Goal: Use online tool/utility: Utilize a website feature to perform a specific function

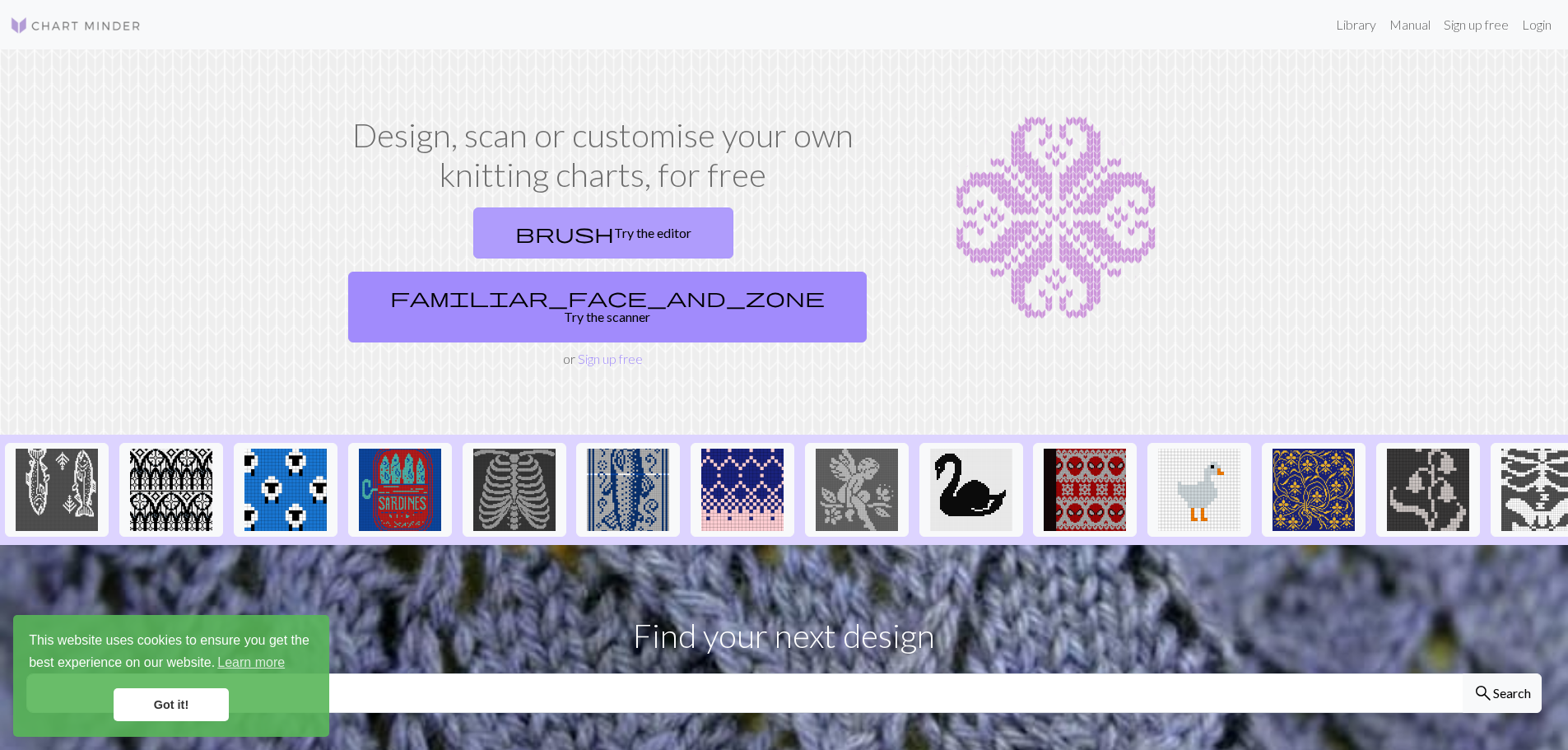
click at [477, 233] on link "brush Try the editor" at bounding box center [603, 232] width 260 height 51
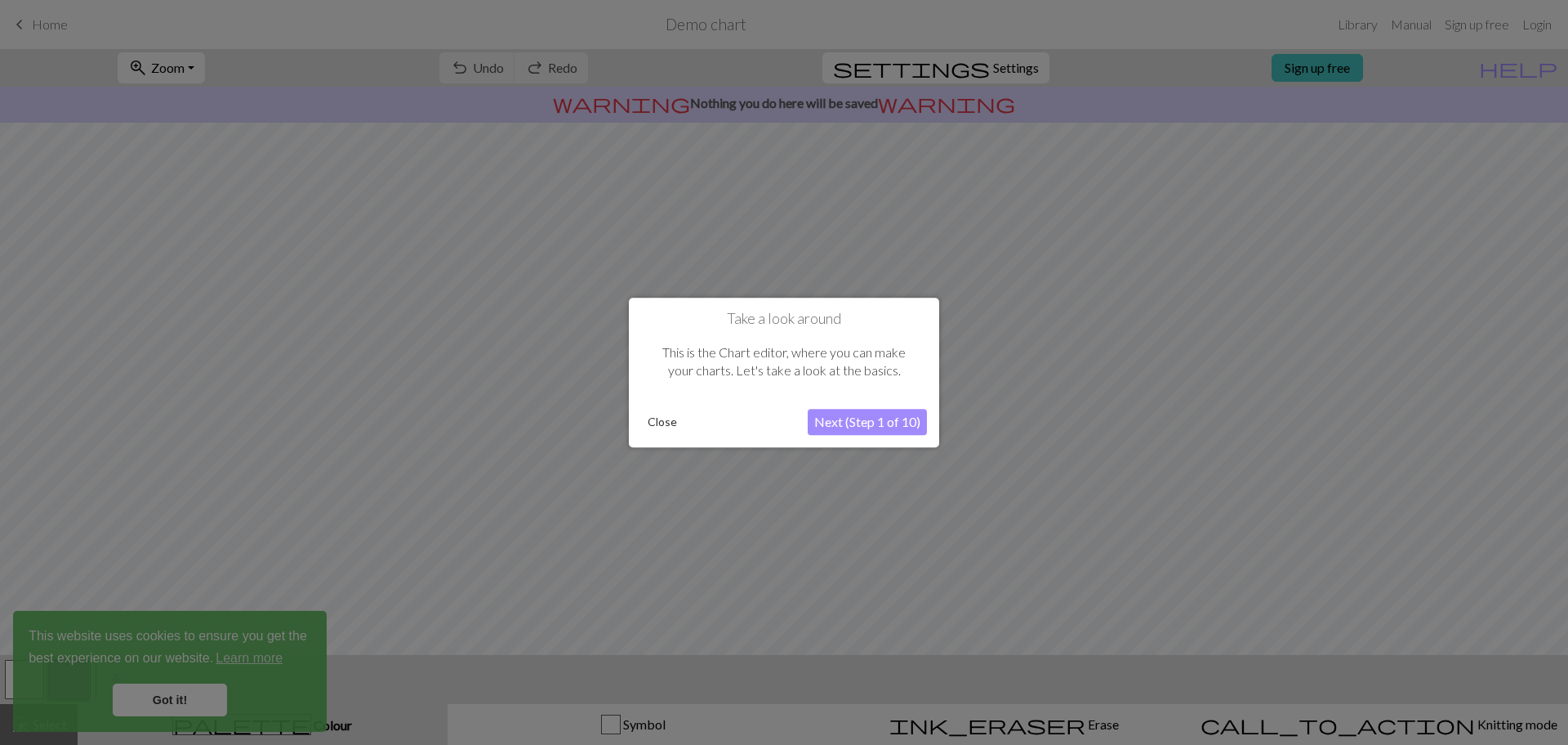
click at [855, 423] on button "Next (Step 1 of 10)" at bounding box center [868, 422] width 120 height 27
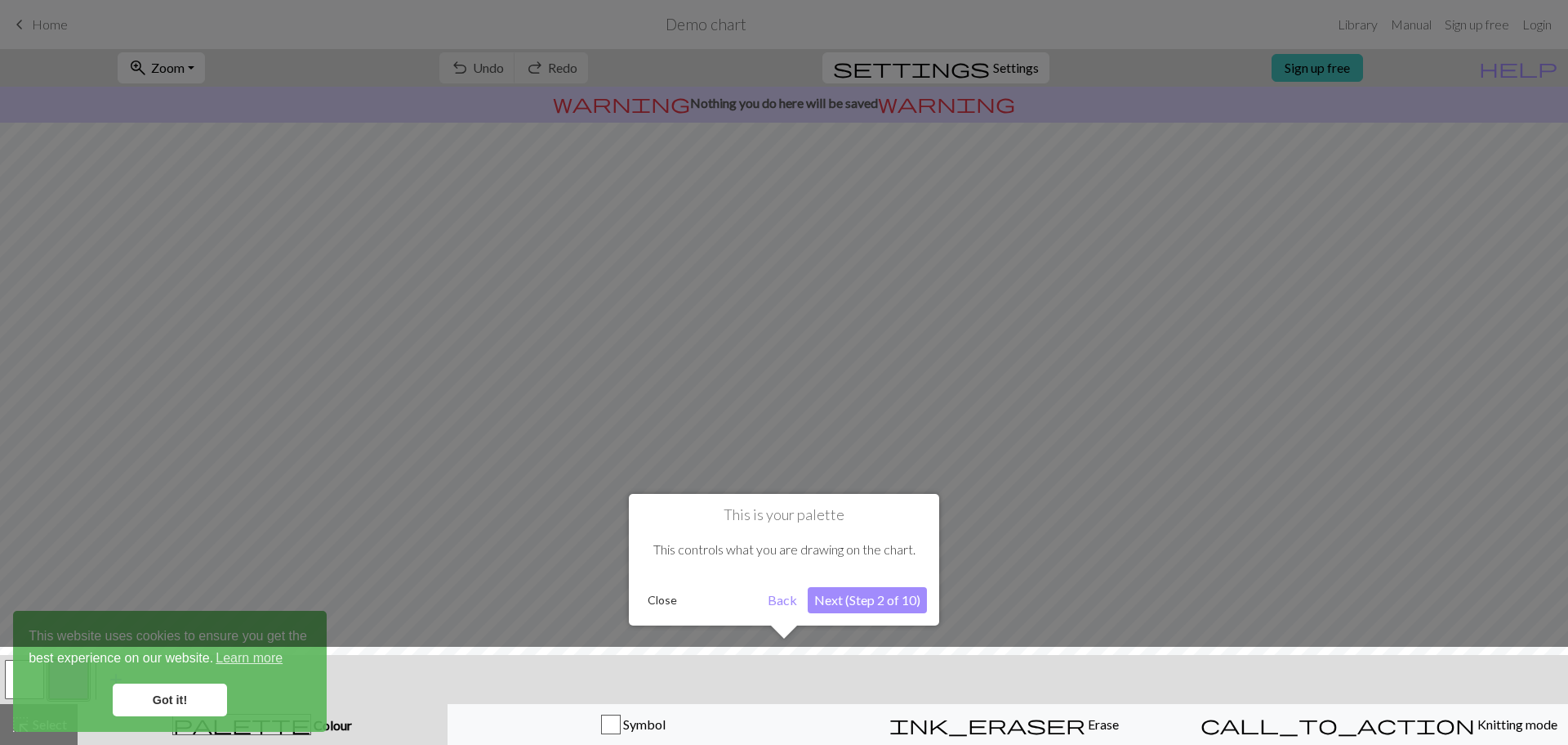
click at [844, 599] on button "Next (Step 2 of 10)" at bounding box center [868, 600] width 120 height 27
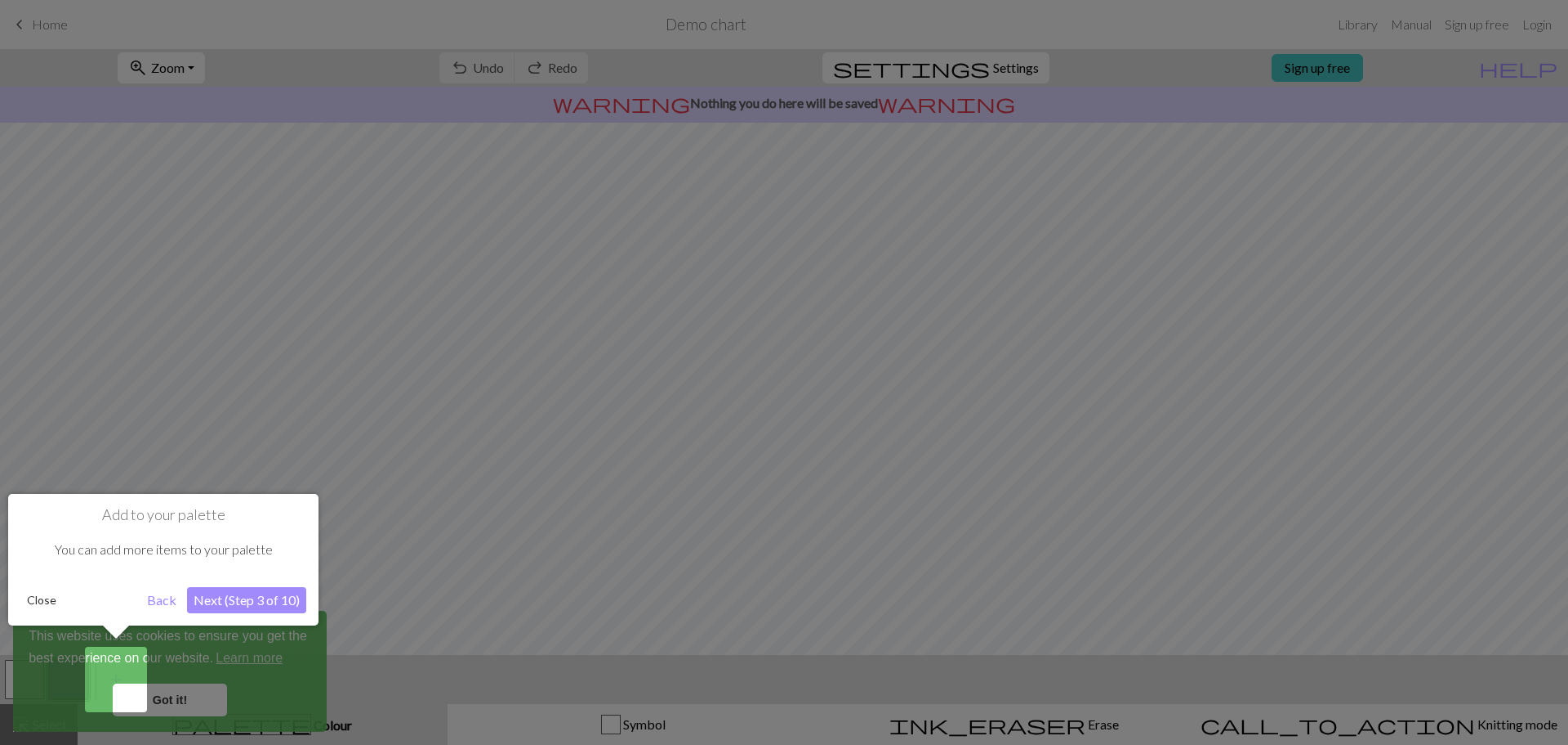
click at [247, 601] on button "Next (Step 3 of 10)" at bounding box center [247, 600] width 120 height 27
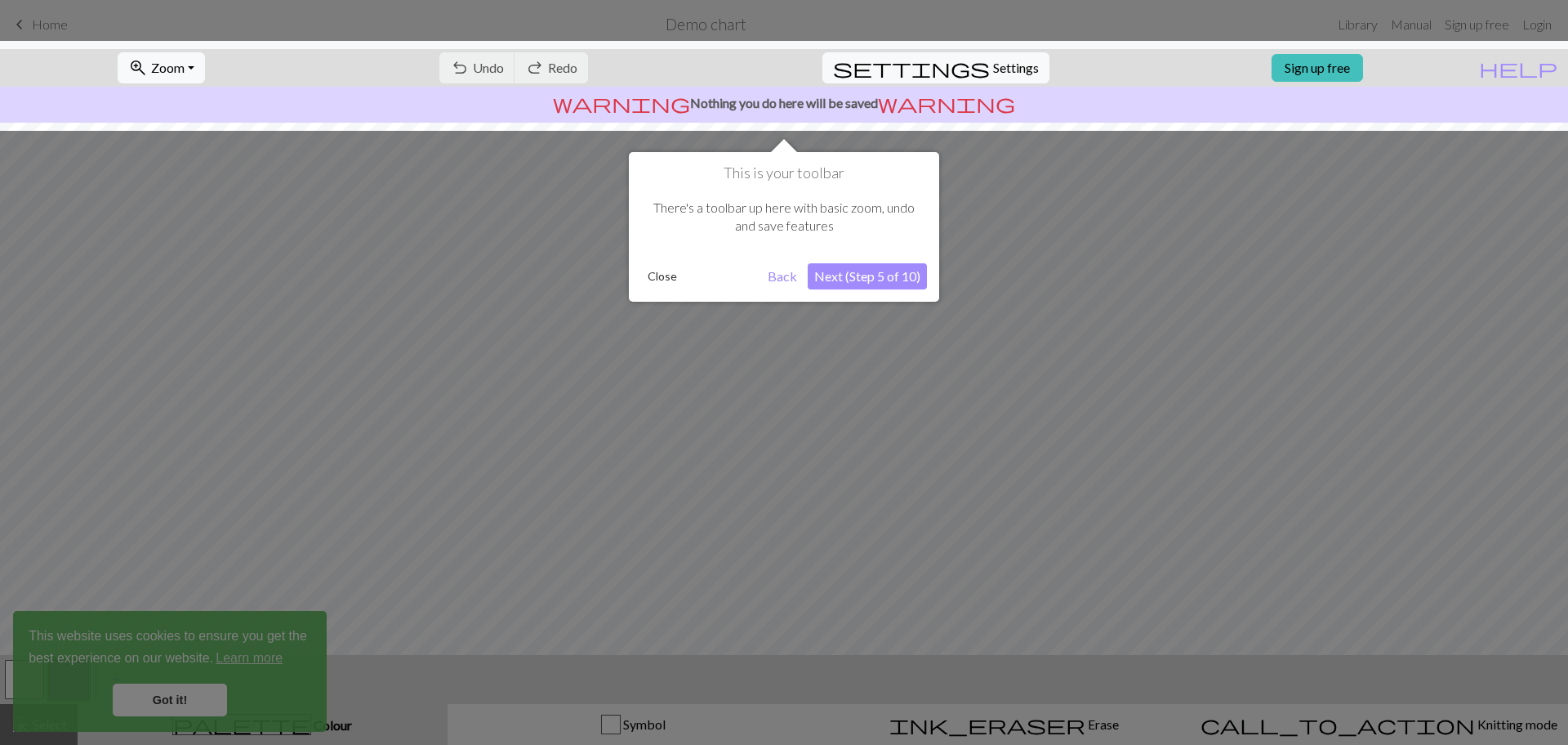
click at [857, 276] on button "Next (Step 5 of 10)" at bounding box center [868, 276] width 120 height 27
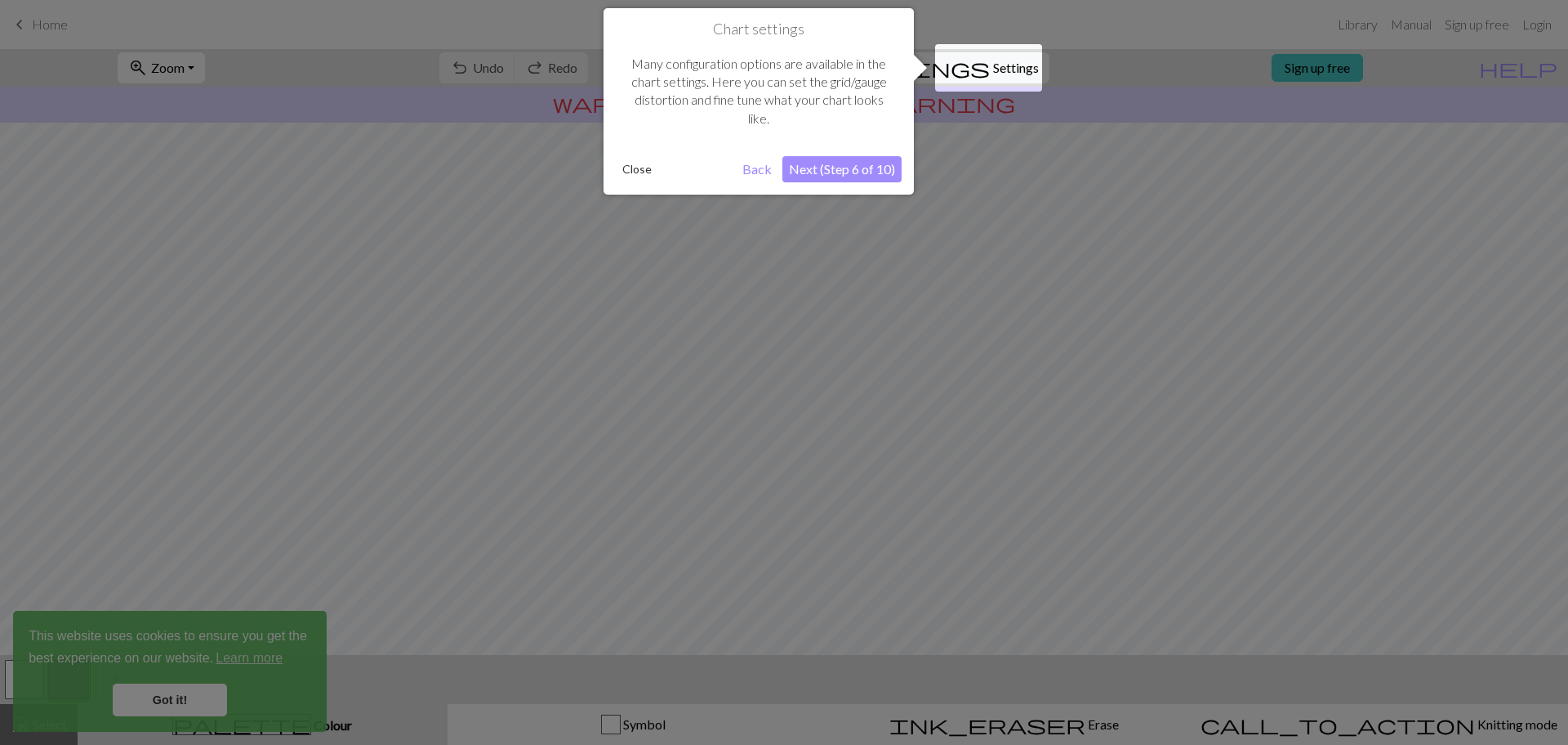
click at [812, 165] on button "Next (Step 6 of 10)" at bounding box center [842, 169] width 120 height 27
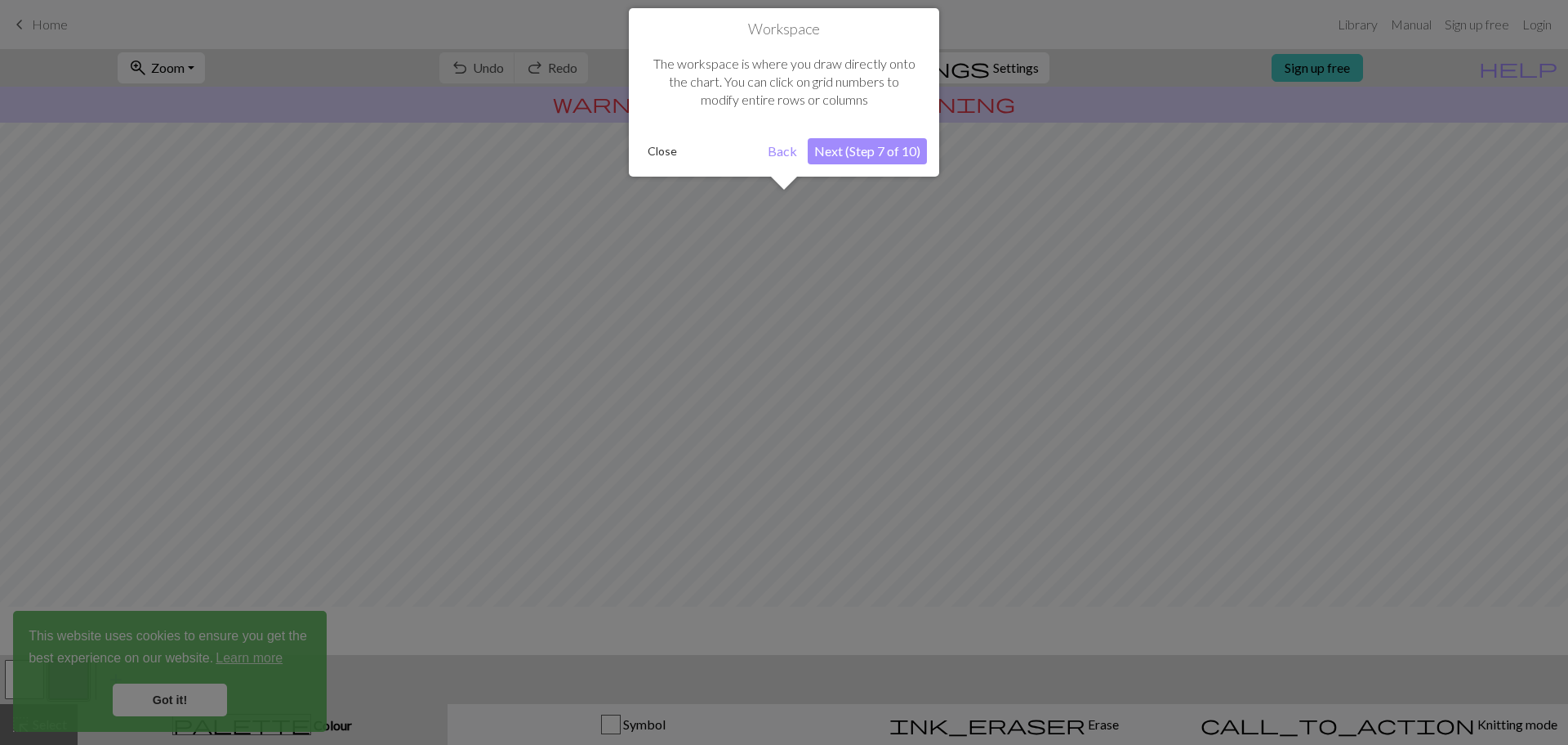
scroll to position [77, 0]
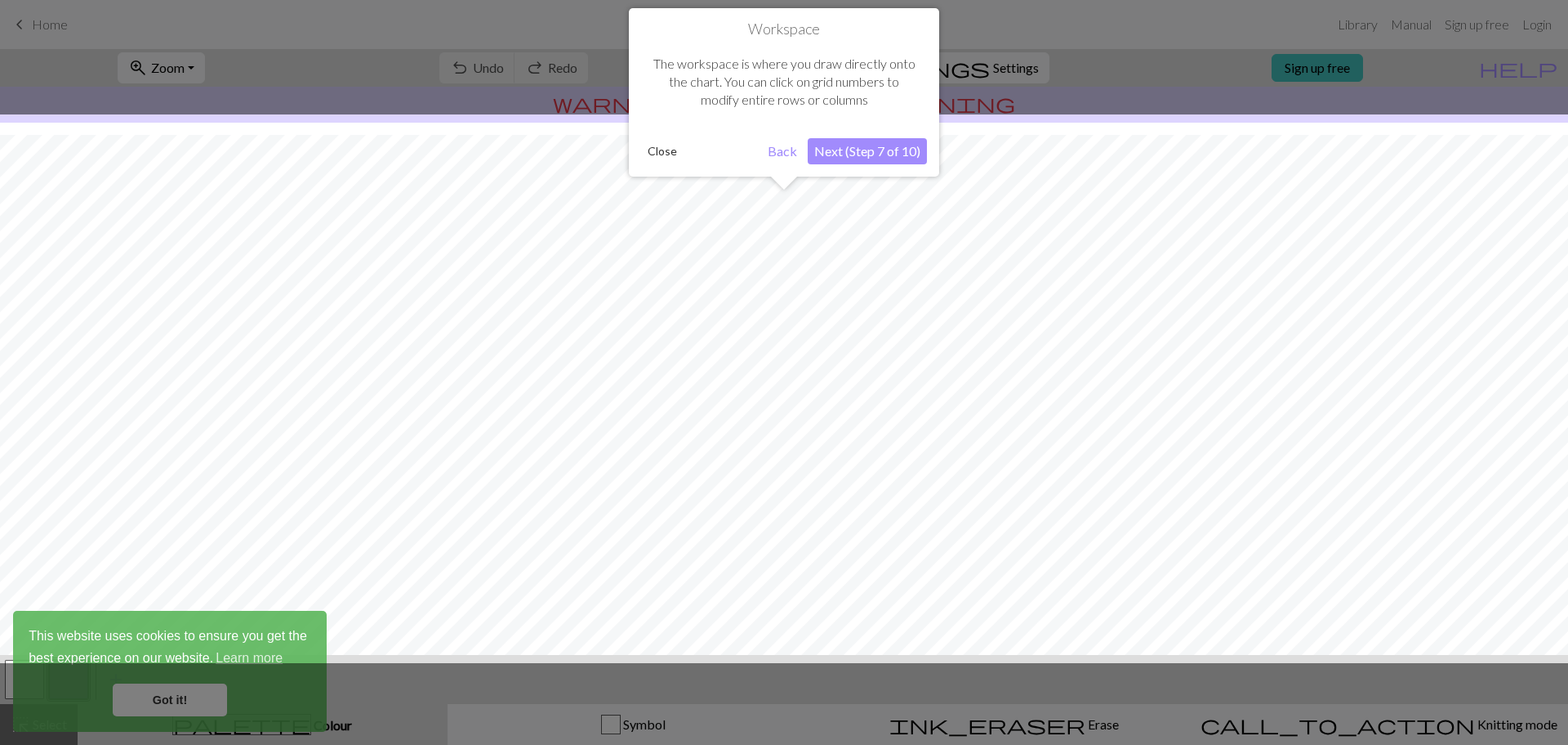
click at [845, 157] on button "Next (Step 7 of 10)" at bounding box center [868, 152] width 120 height 27
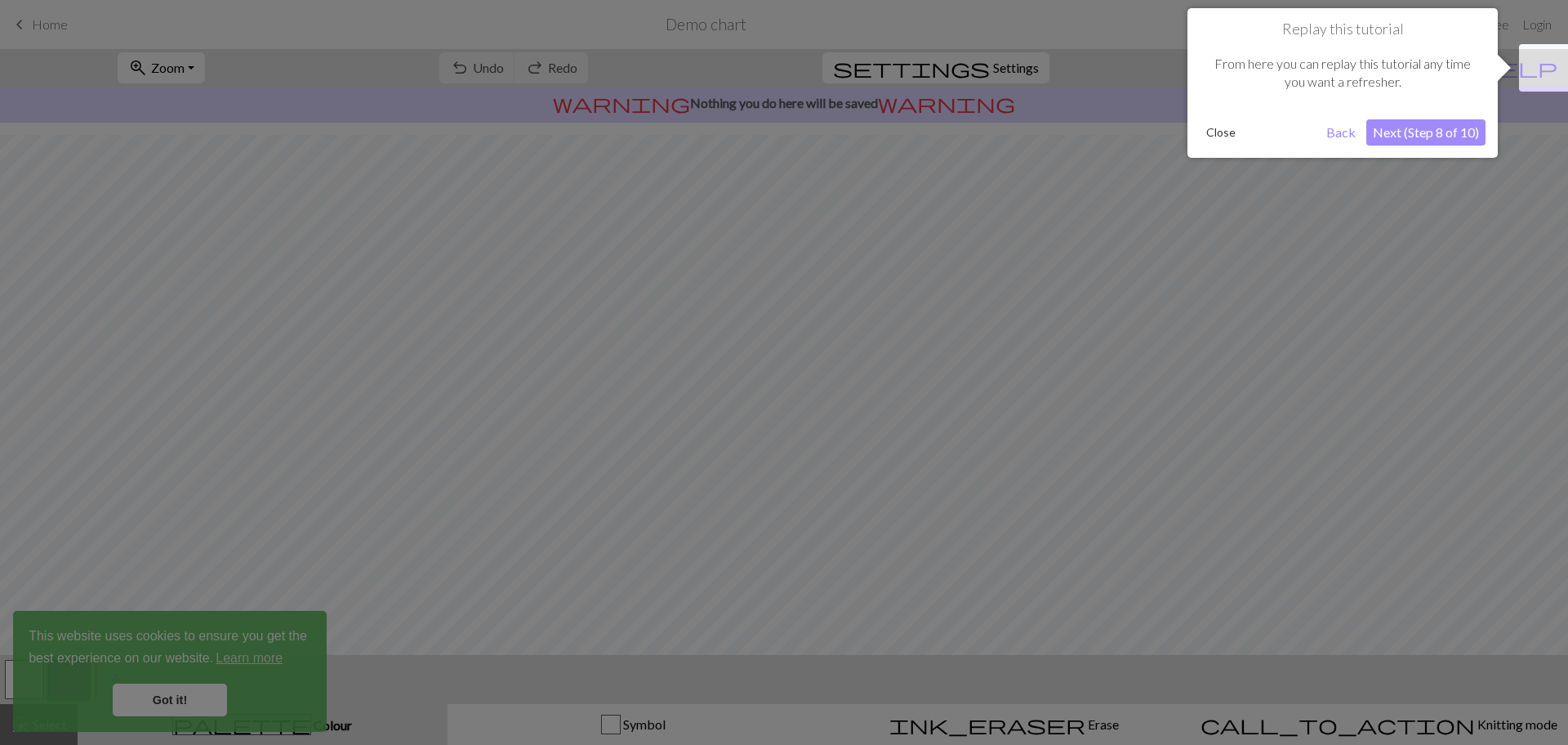
click at [1384, 133] on button "Next (Step 8 of 10)" at bounding box center [1427, 133] width 120 height 27
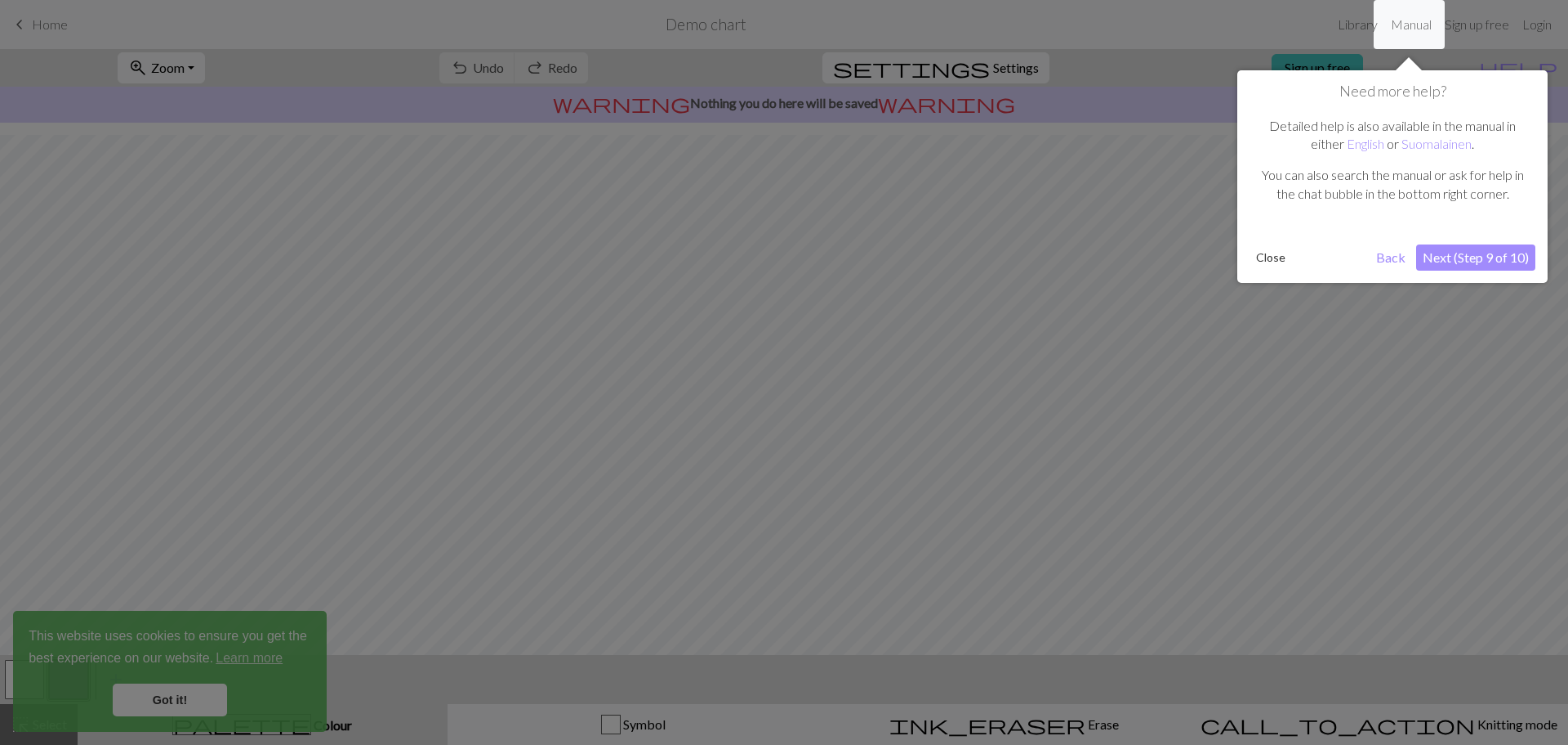
click at [1456, 255] on button "Next (Step 9 of 10)" at bounding box center [1476, 257] width 120 height 27
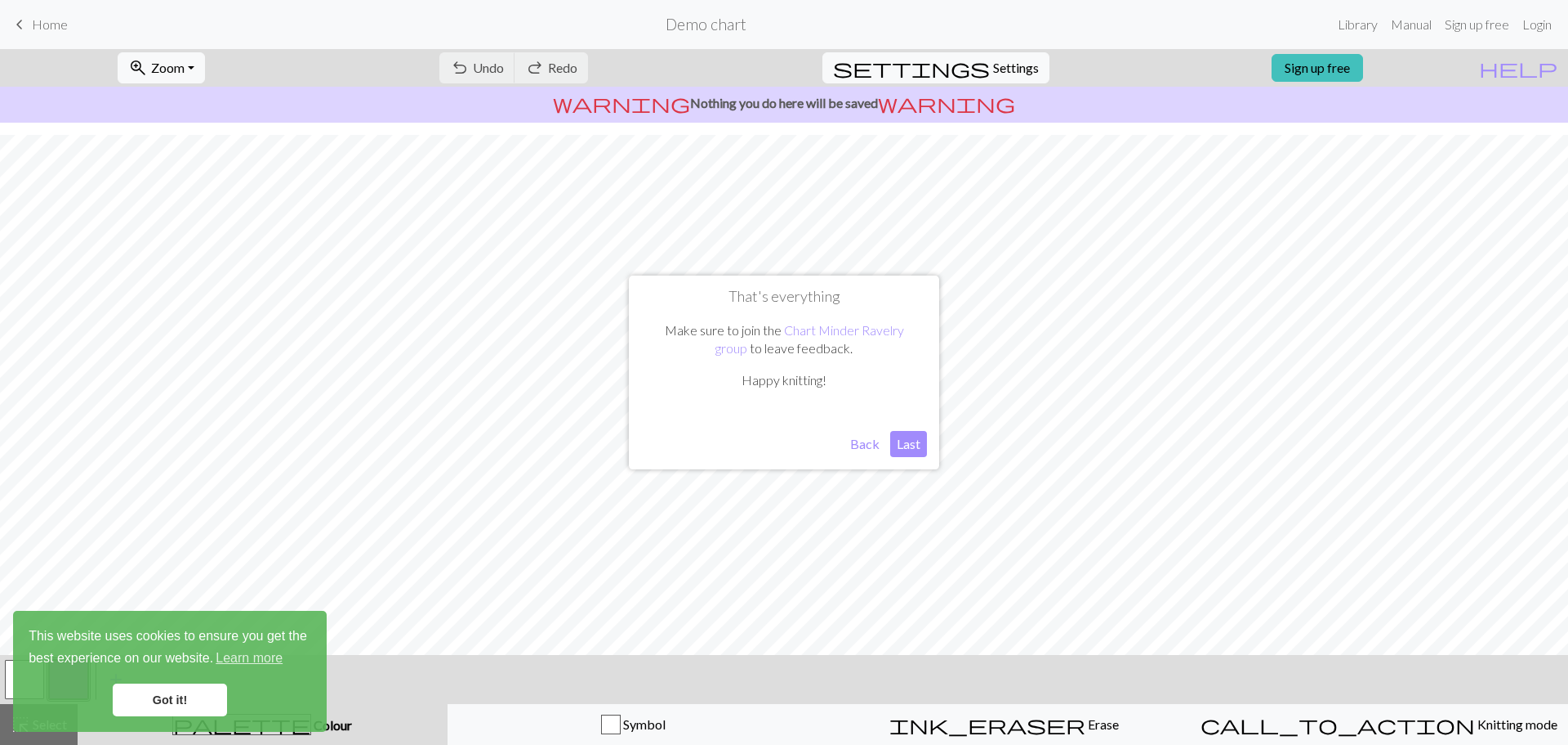
click at [897, 444] on button "Last" at bounding box center [909, 444] width 37 height 27
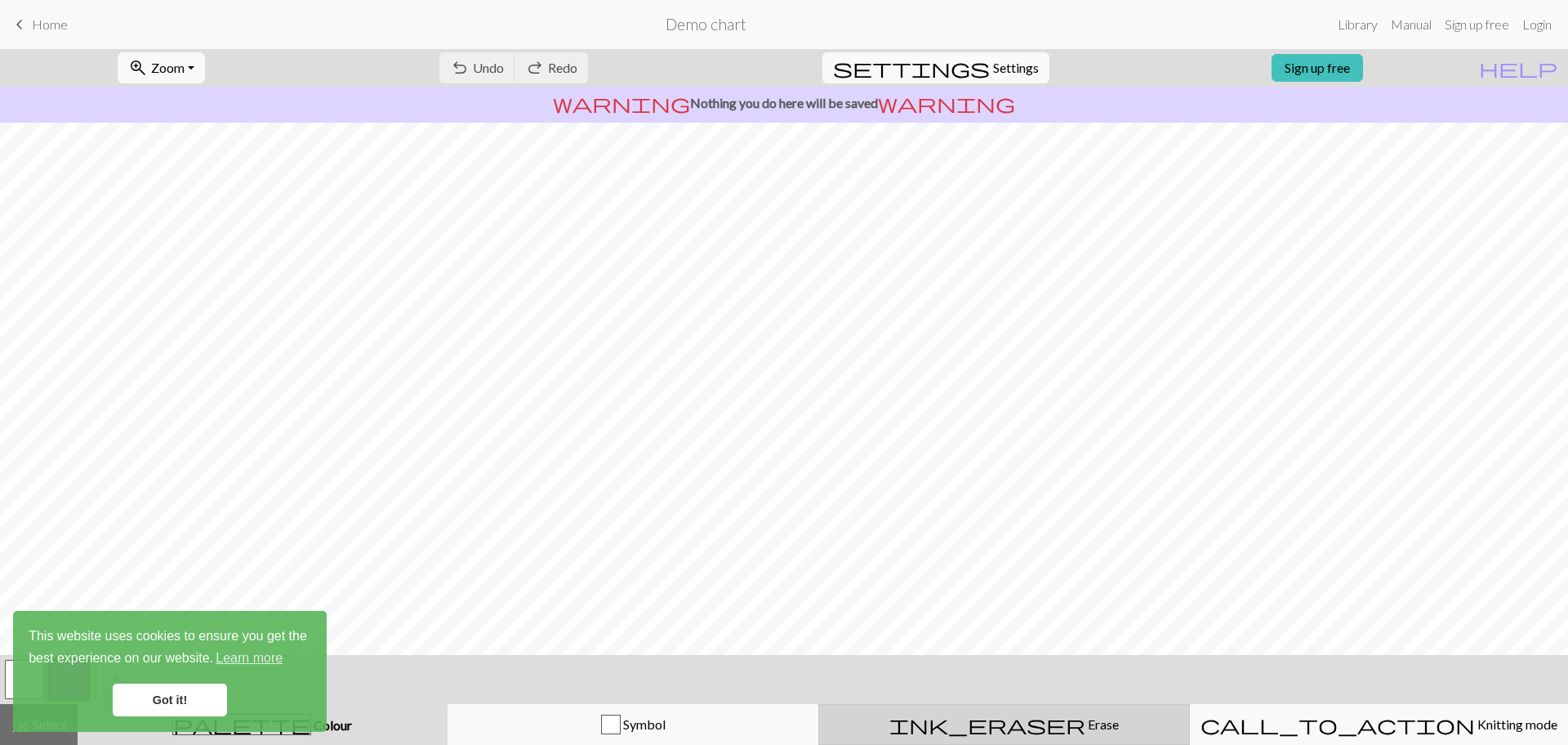
click at [1085, 717] on span "Erase" at bounding box center [1101, 723] width 33 height 15
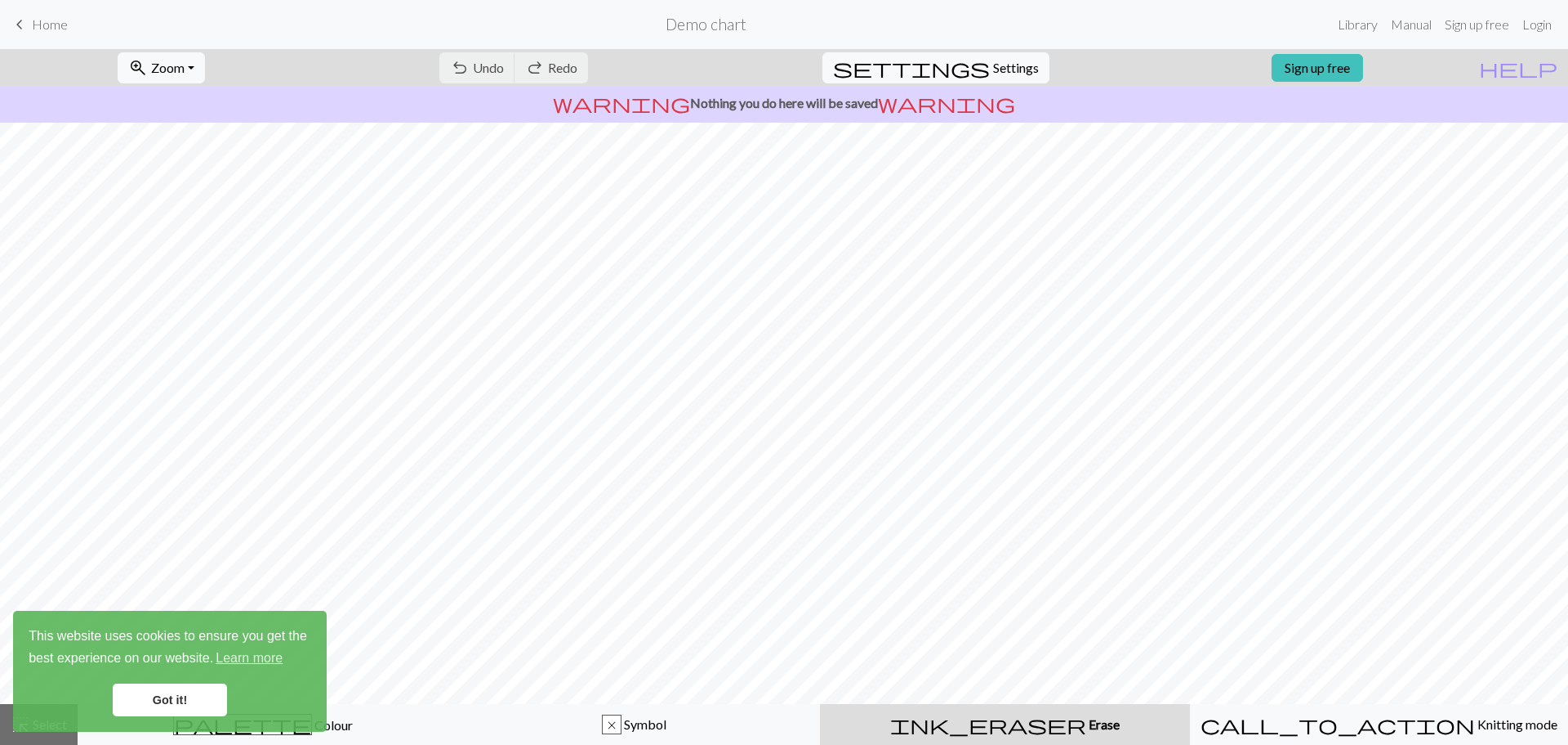
click at [175, 698] on link "Got it!" at bounding box center [170, 699] width 115 height 32
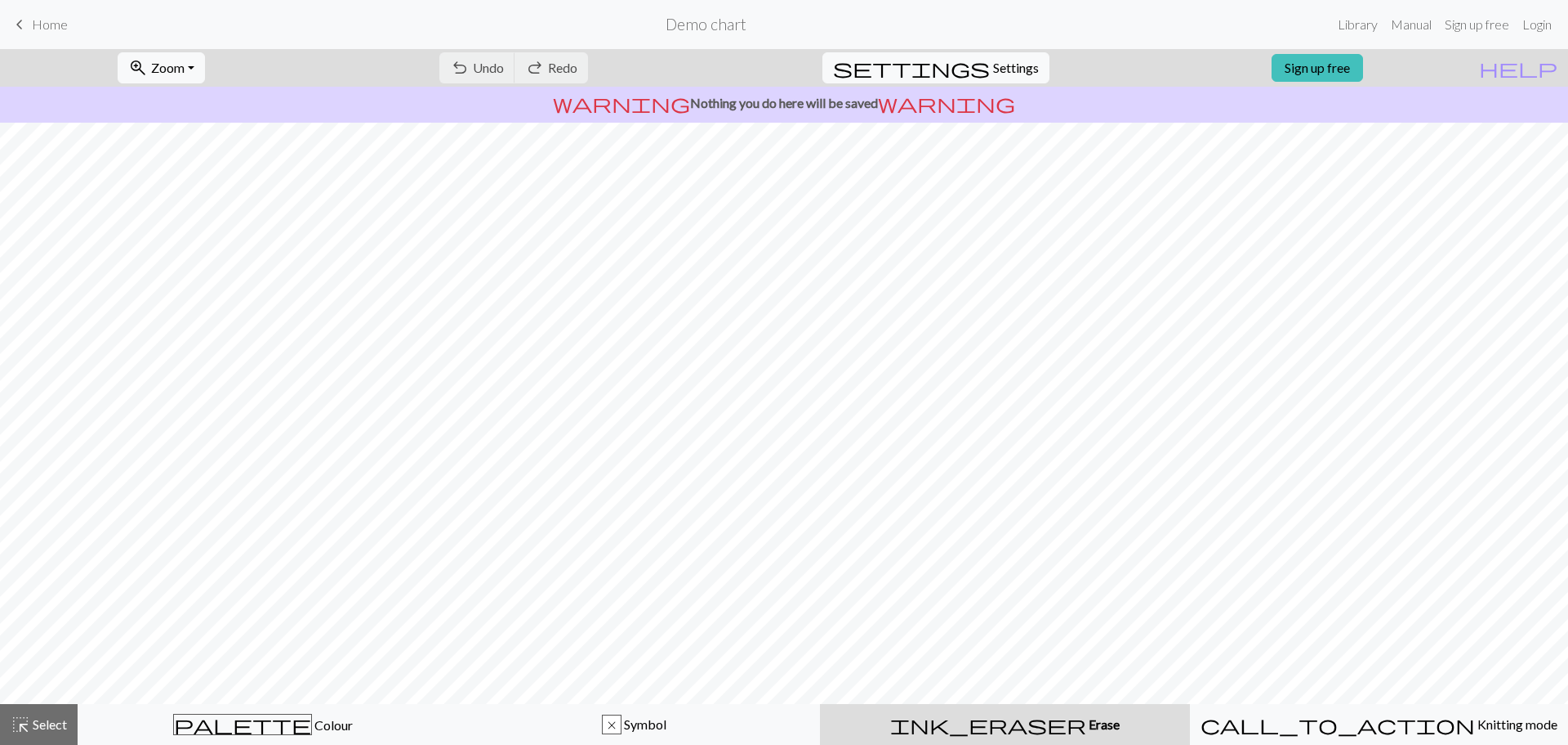
click at [267, 723] on div "This website uses cookies to ensure you get the best experience on our website.…" at bounding box center [170, 670] width 314 height 121
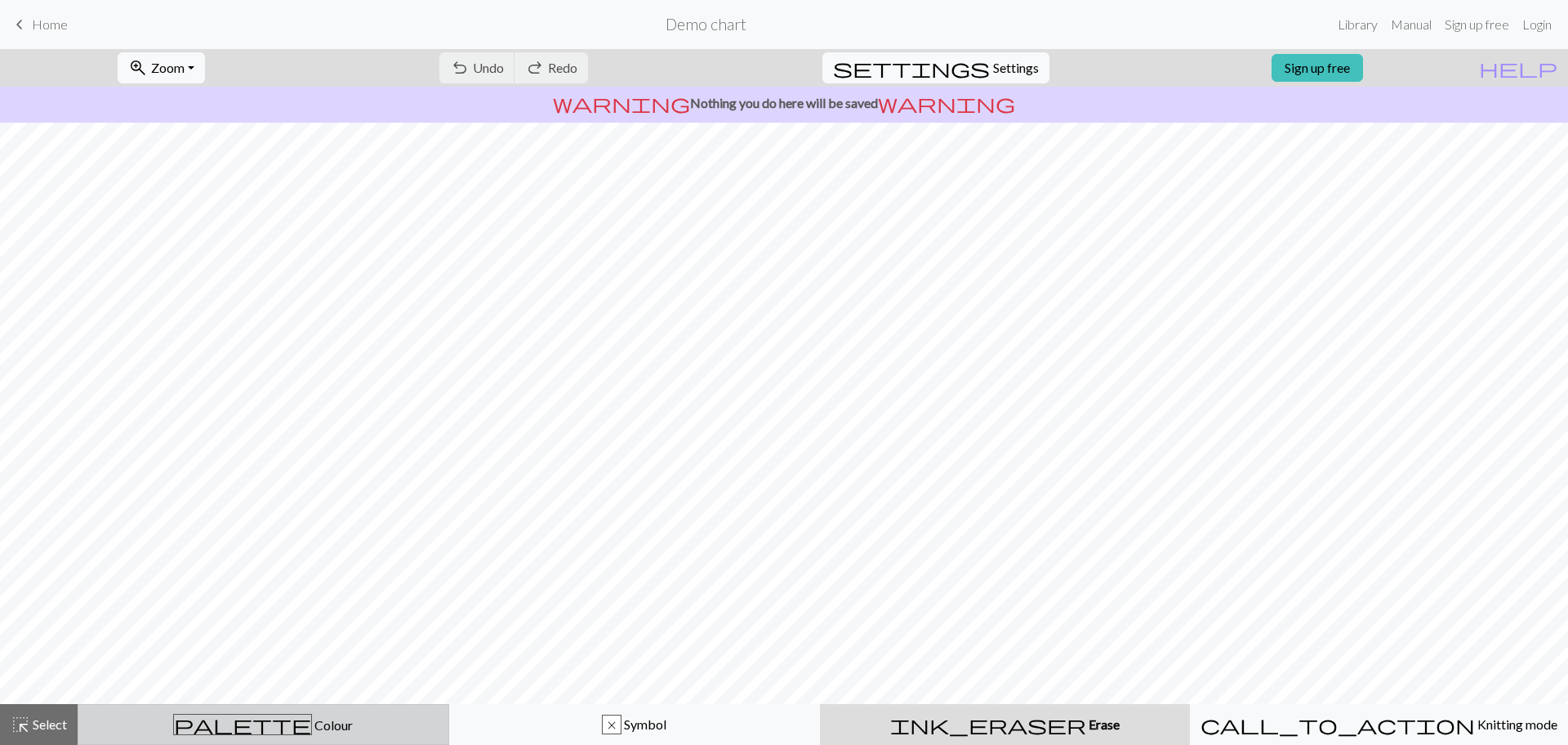
click at [229, 721] on div "palette Colour Colour" at bounding box center [263, 724] width 350 height 21
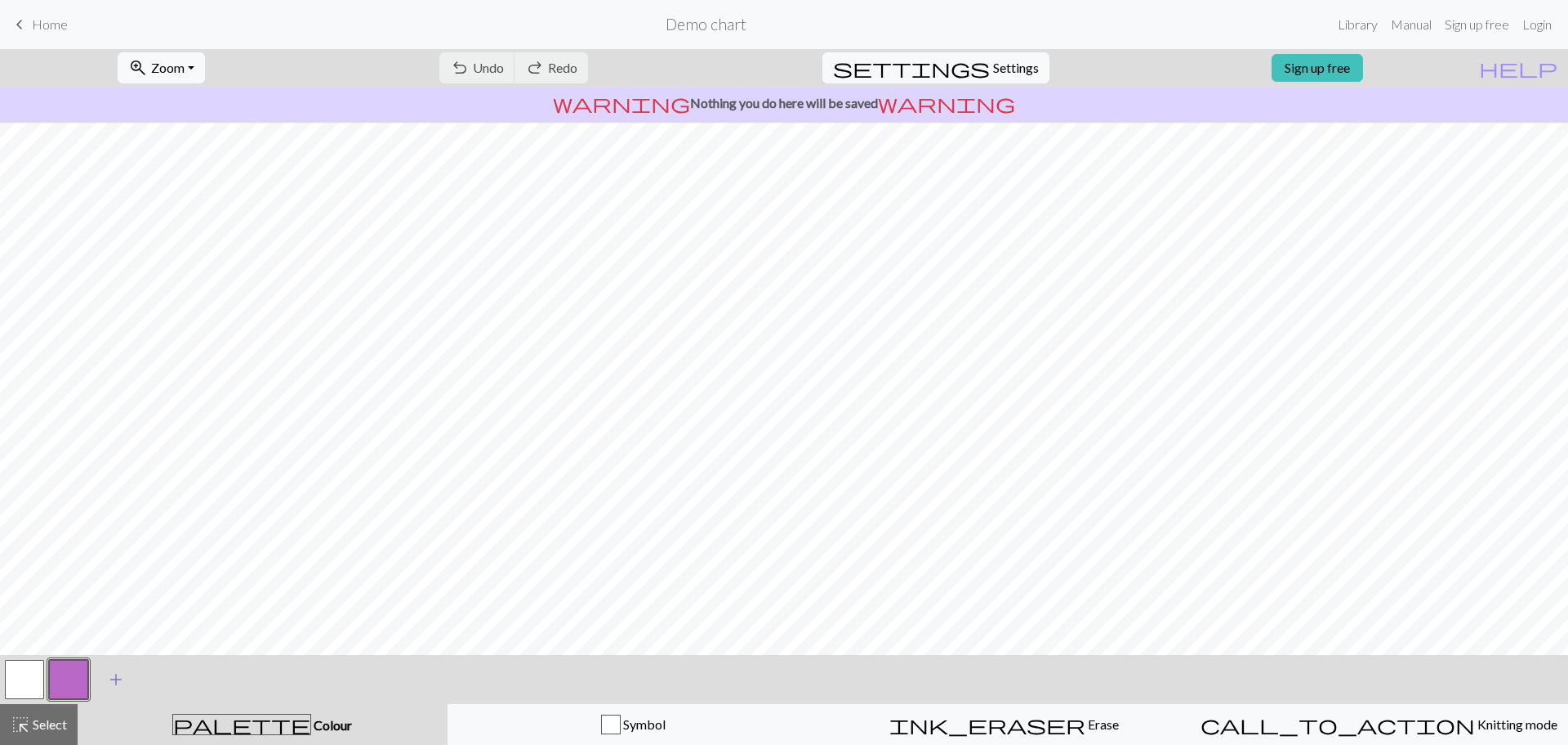
click at [108, 682] on span "add" at bounding box center [116, 680] width 20 height 23
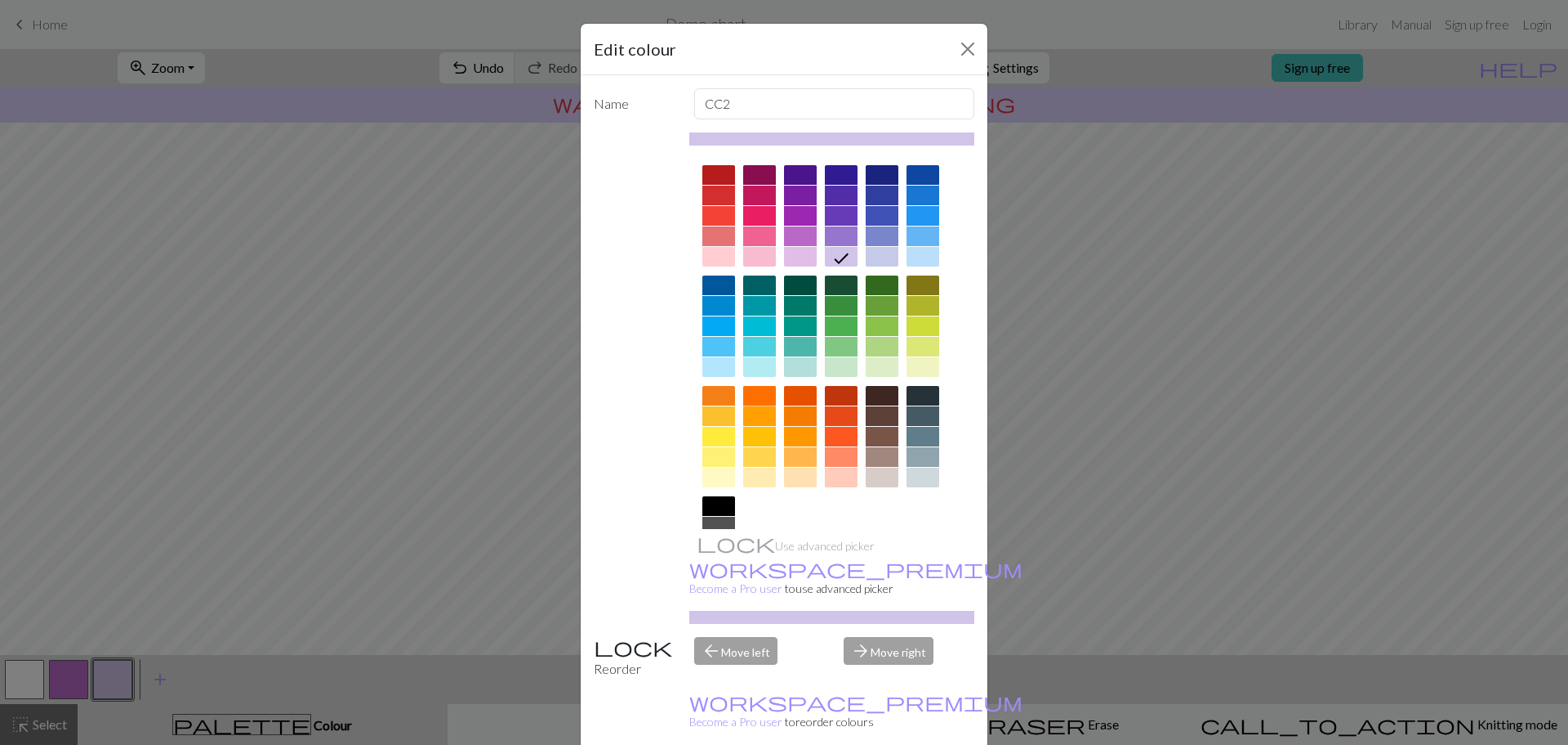
click at [752, 394] on div at bounding box center [760, 395] width 32 height 20
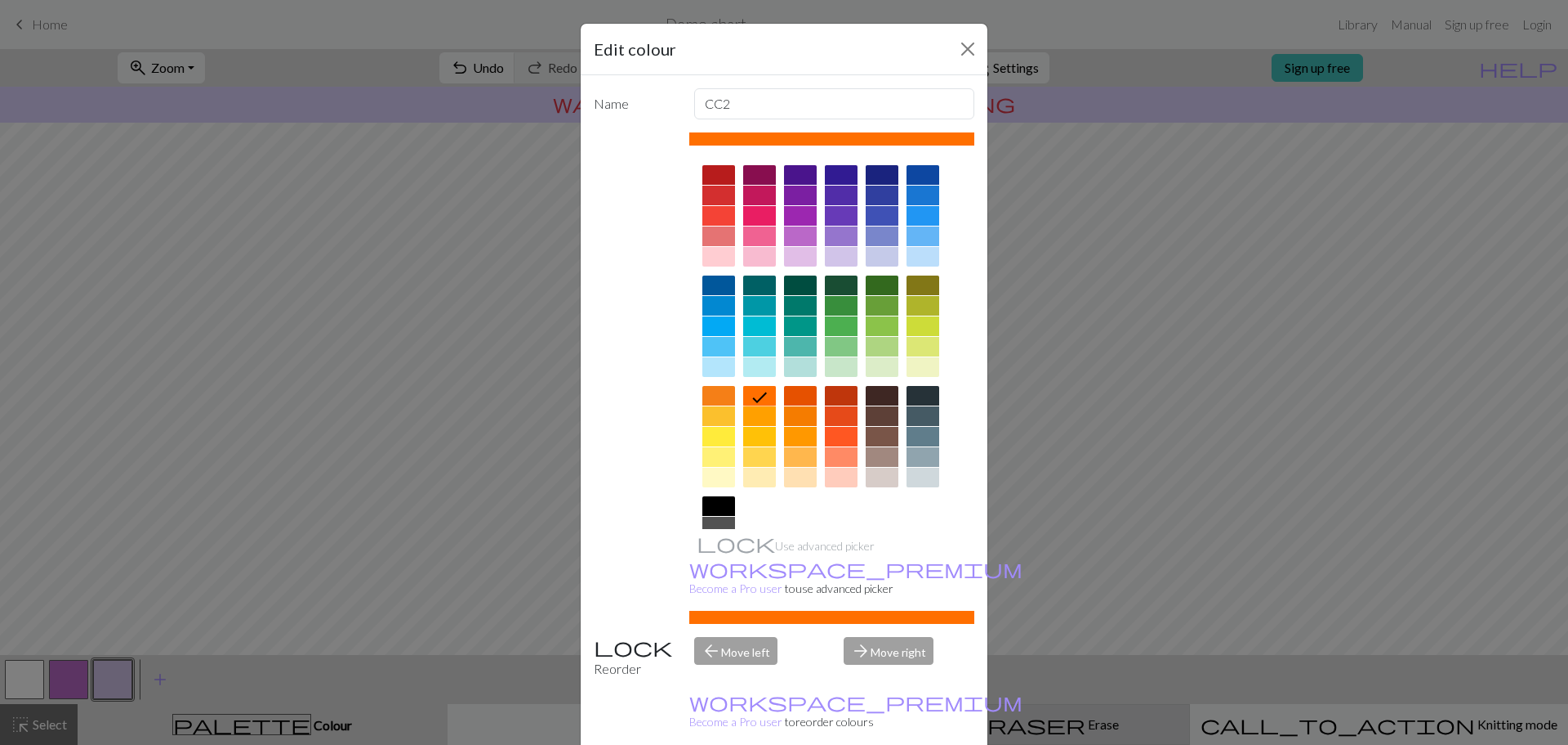
drag, startPoint x: 873, startPoint y: 729, endPoint x: 863, endPoint y: 719, distance: 14.1
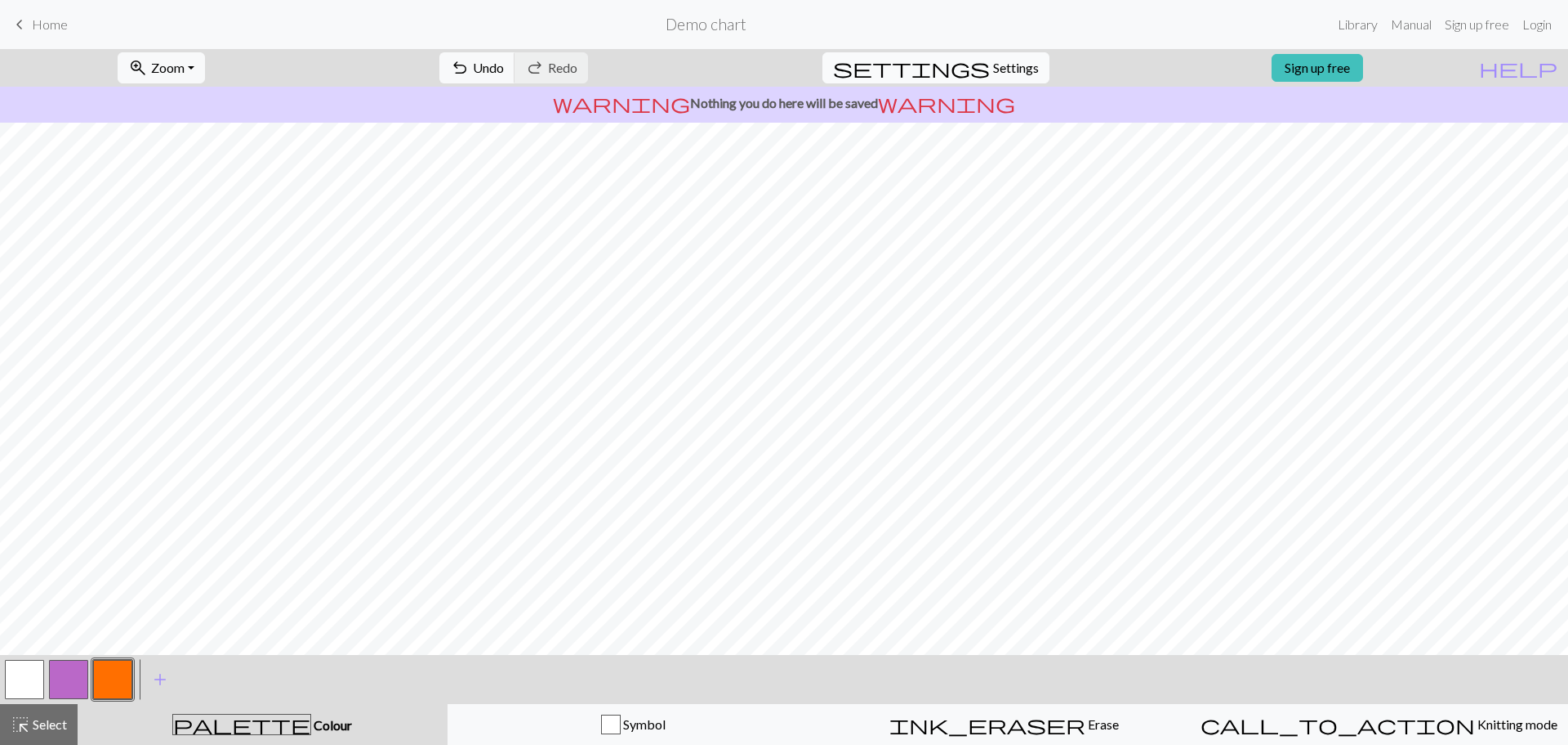
click at [982, 56] on button "settings Settings" at bounding box center [935, 67] width 227 height 31
select select "aran"
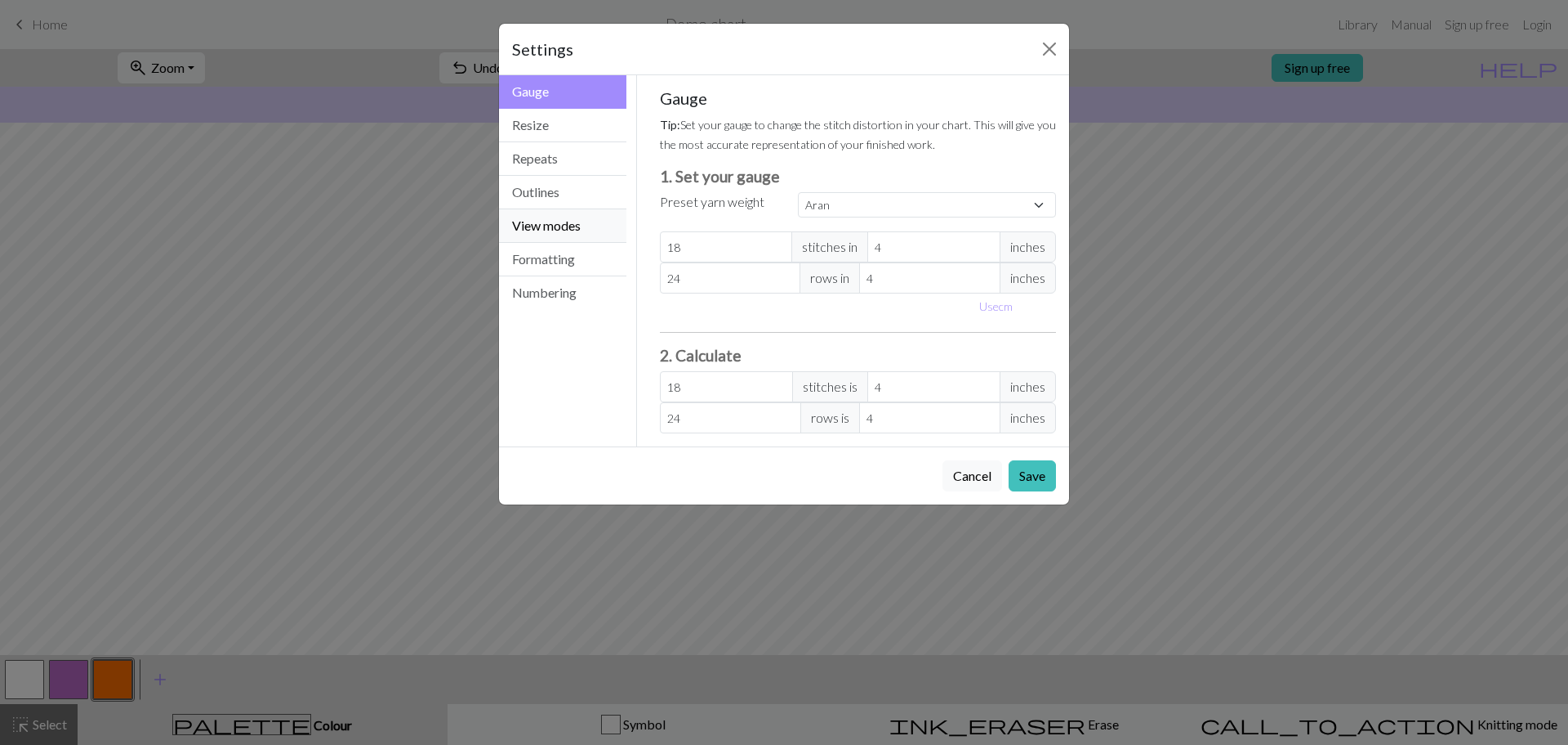
click at [550, 227] on button "View modes" at bounding box center [563, 225] width 127 height 33
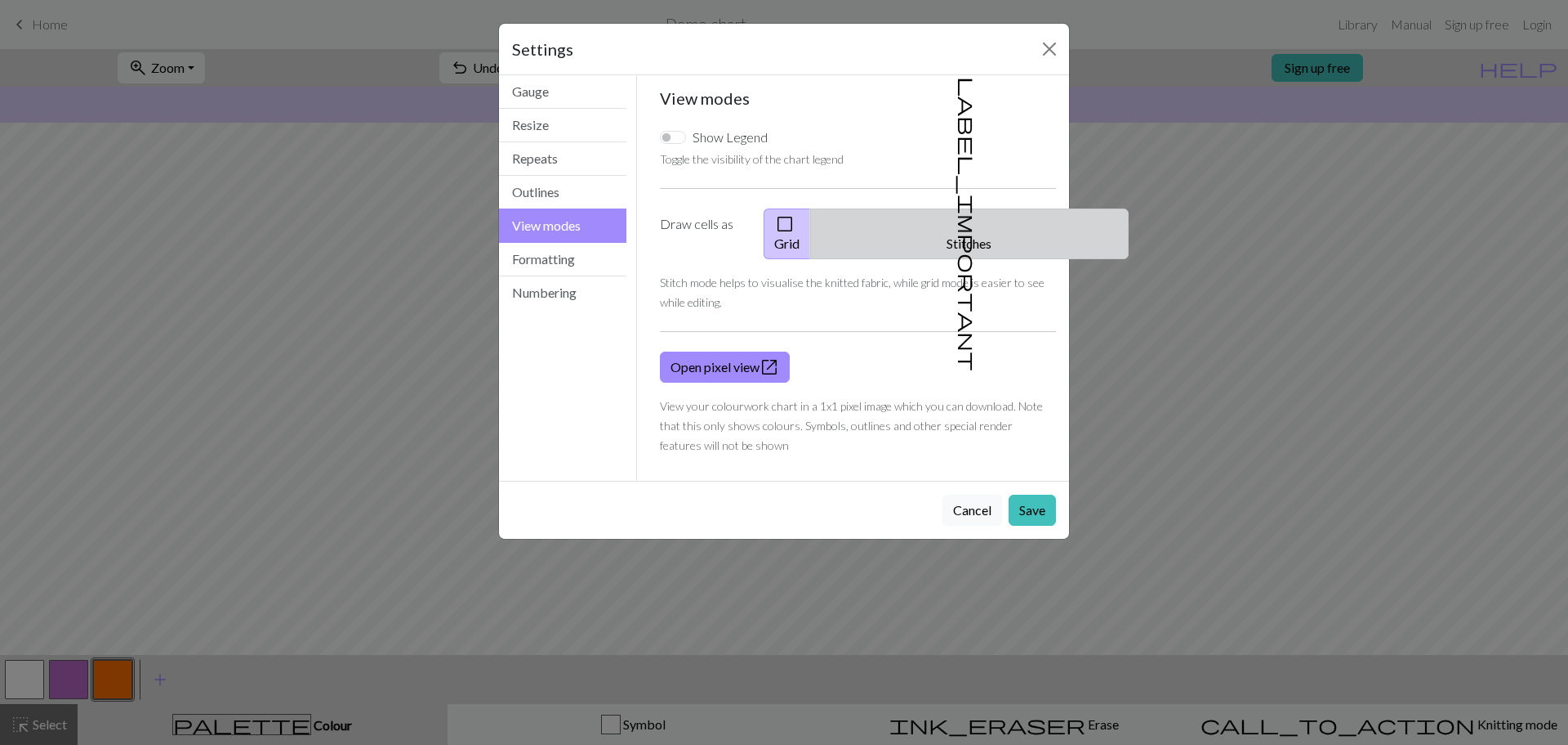
click at [956, 220] on span "label_important" at bounding box center [968, 224] width 23 height 294
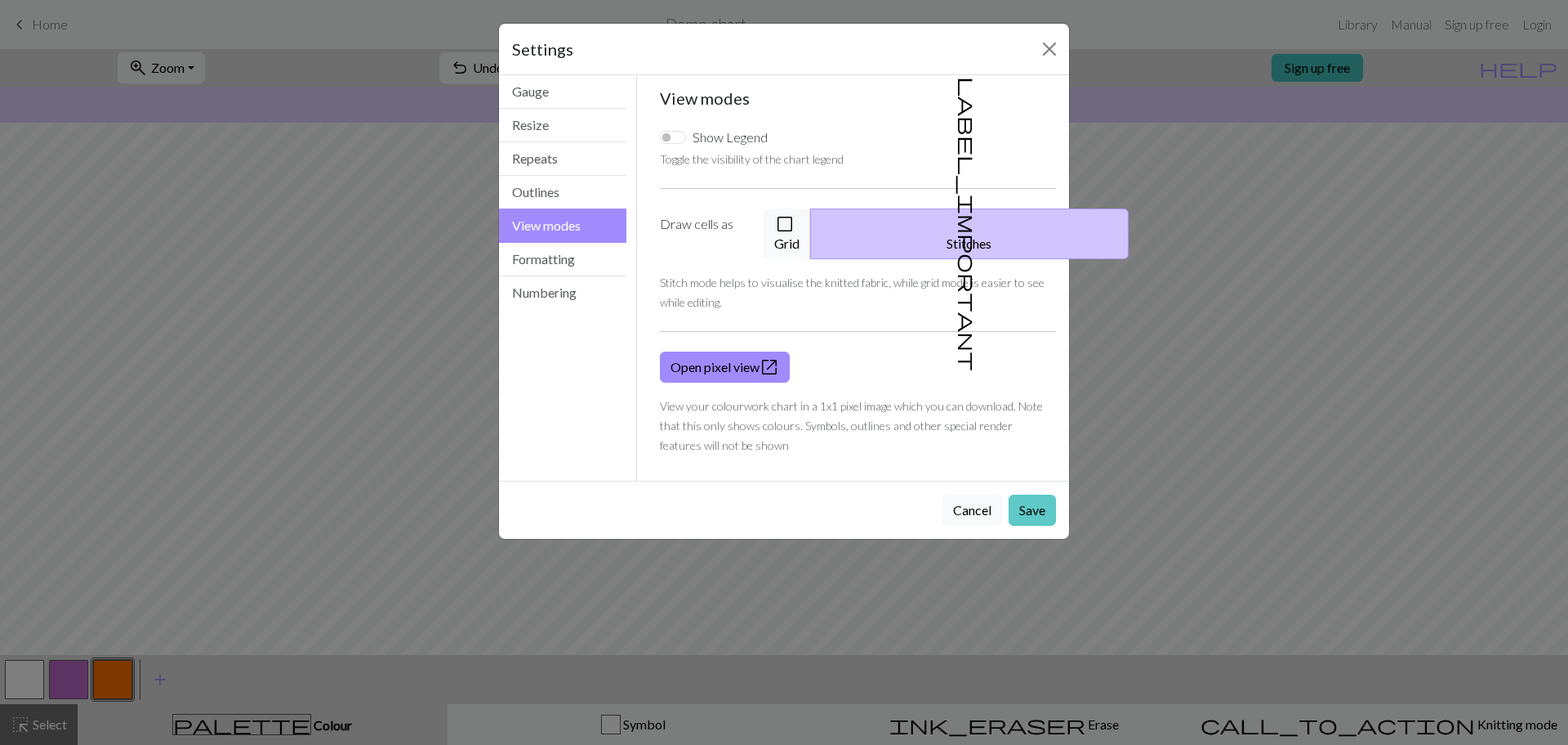
click at [1024, 497] on button "Save" at bounding box center [1033, 510] width 47 height 31
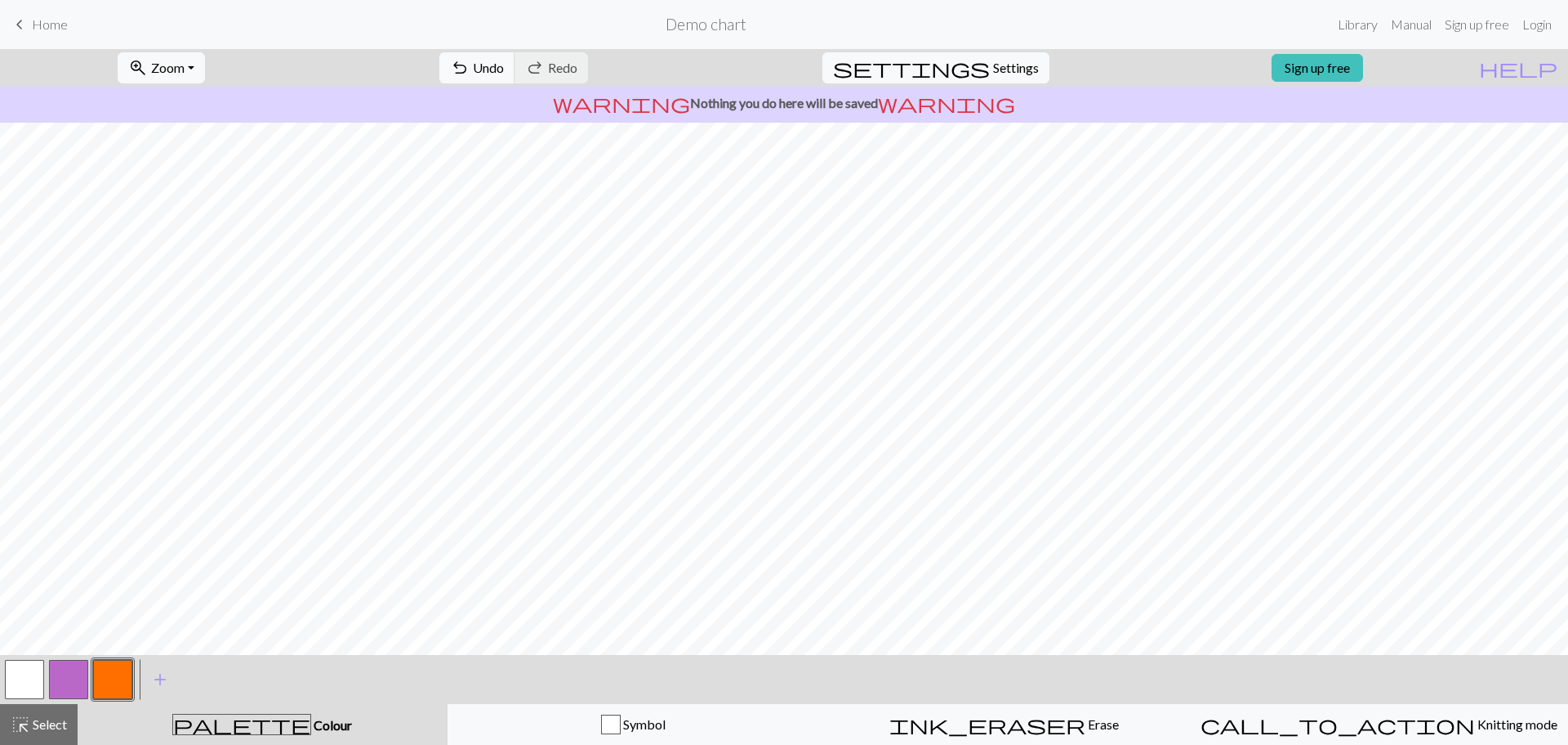
click at [311, 724] on span "Colour" at bounding box center [331, 724] width 41 height 15
click at [247, 729] on span "palette" at bounding box center [242, 724] width 138 height 23
click at [154, 675] on span "add" at bounding box center [159, 680] width 20 height 23
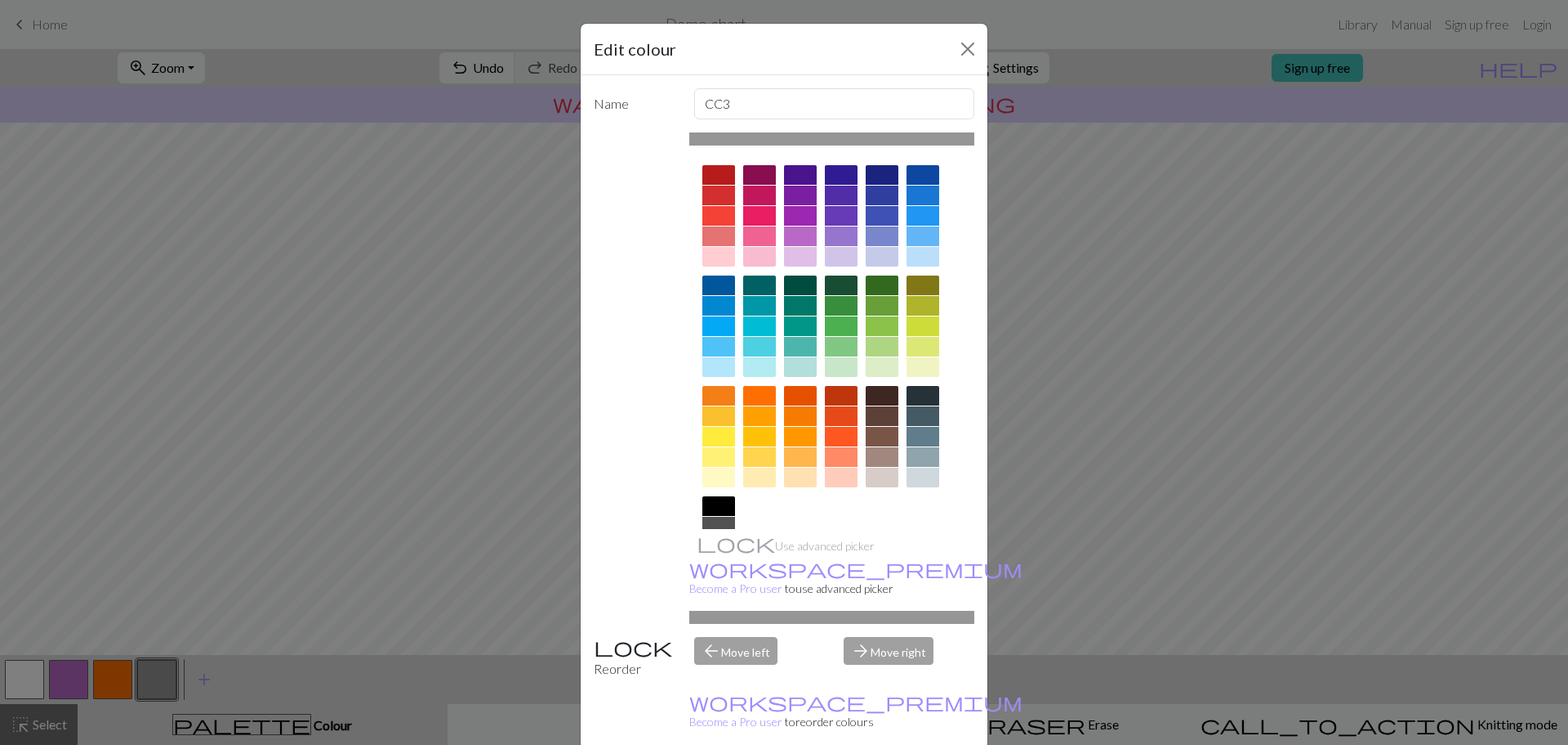
click at [715, 507] on div at bounding box center [719, 506] width 32 height 20
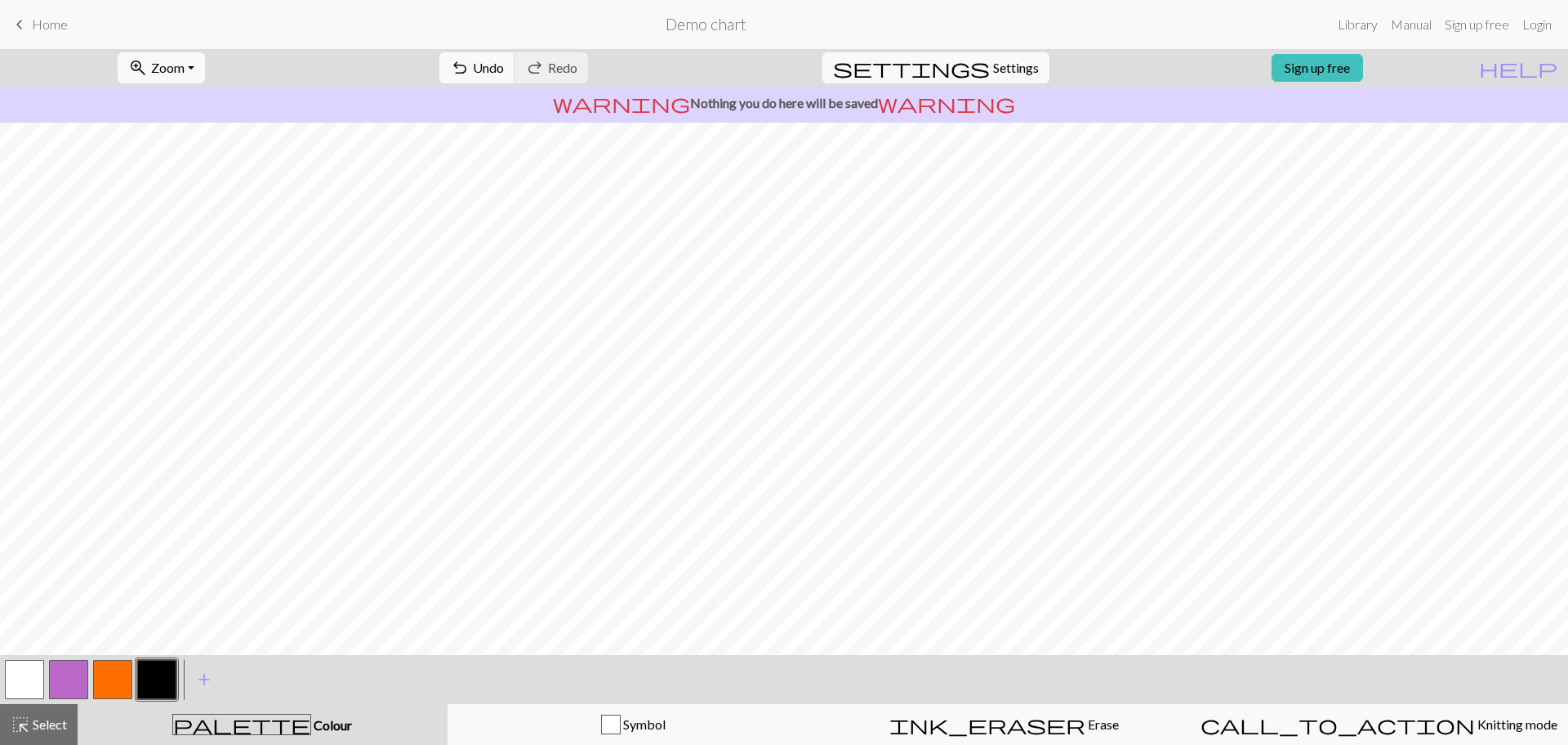
click at [120, 674] on button "button" at bounding box center [112, 679] width 39 height 39
click at [163, 685] on button "button" at bounding box center [157, 679] width 39 height 39
click at [121, 673] on button "button" at bounding box center [112, 679] width 39 height 39
click at [1009, 58] on span "Settings" at bounding box center [1016, 67] width 46 height 20
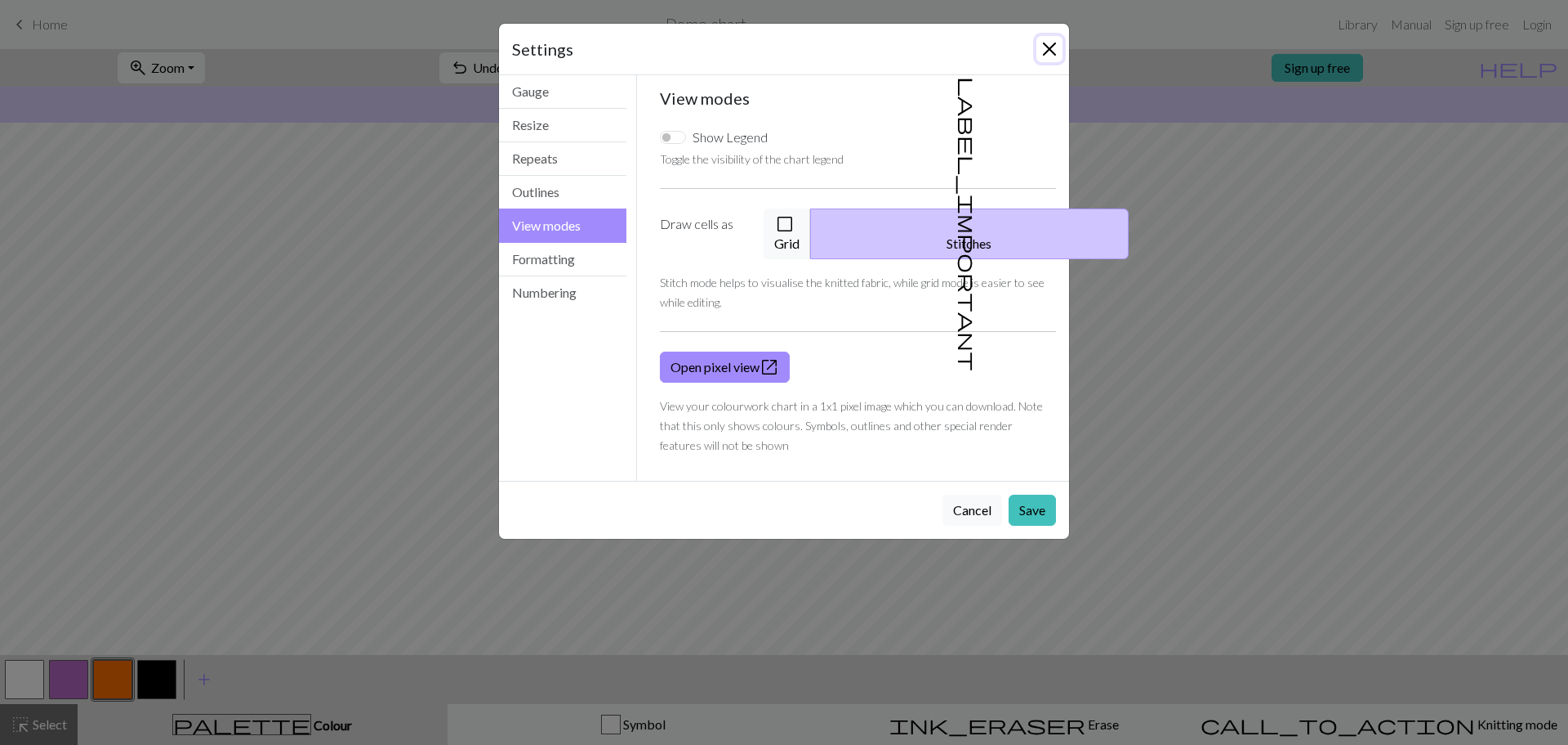
click at [1043, 50] on button "Close" at bounding box center [1050, 49] width 27 height 27
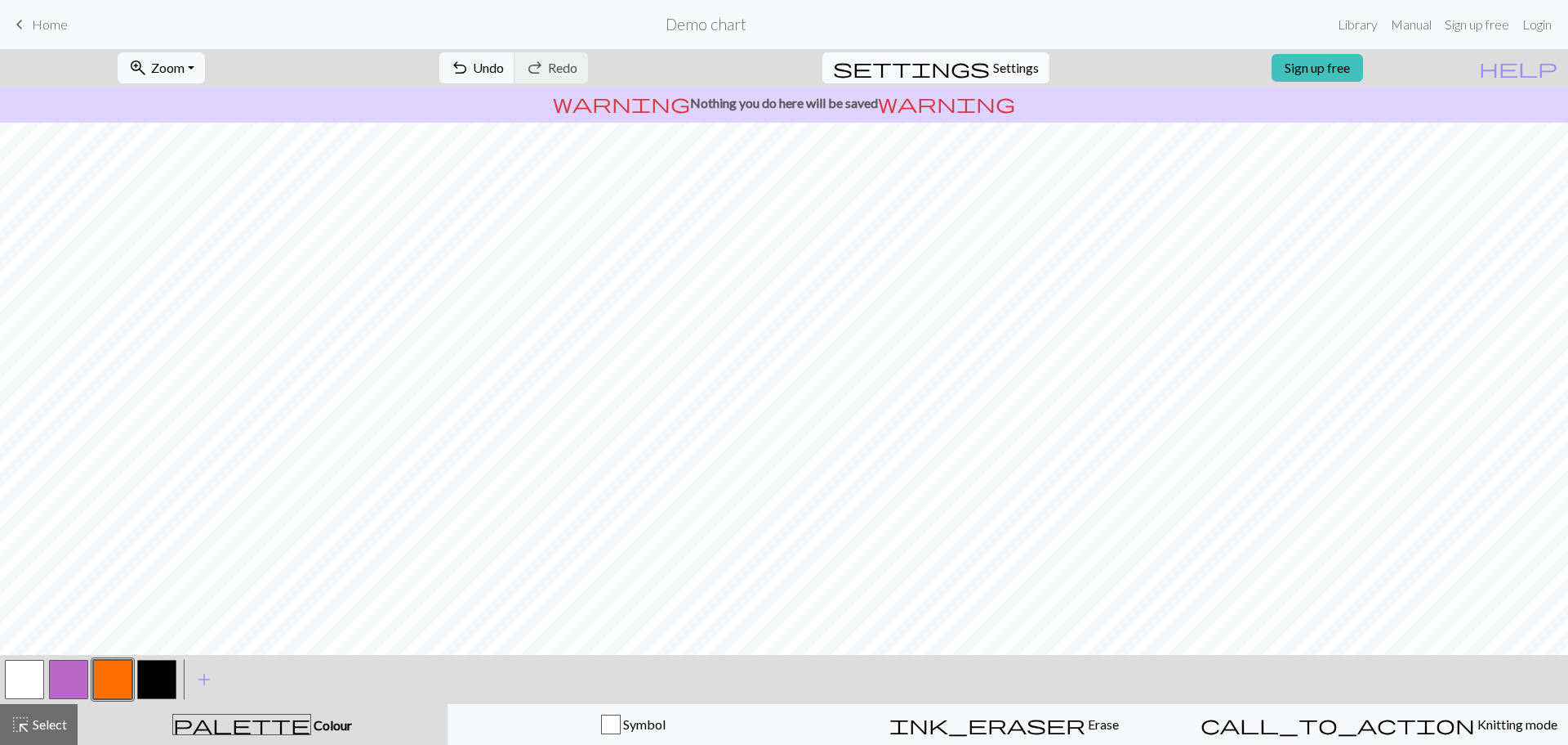
click at [955, 59] on span "settings" at bounding box center [911, 67] width 157 height 23
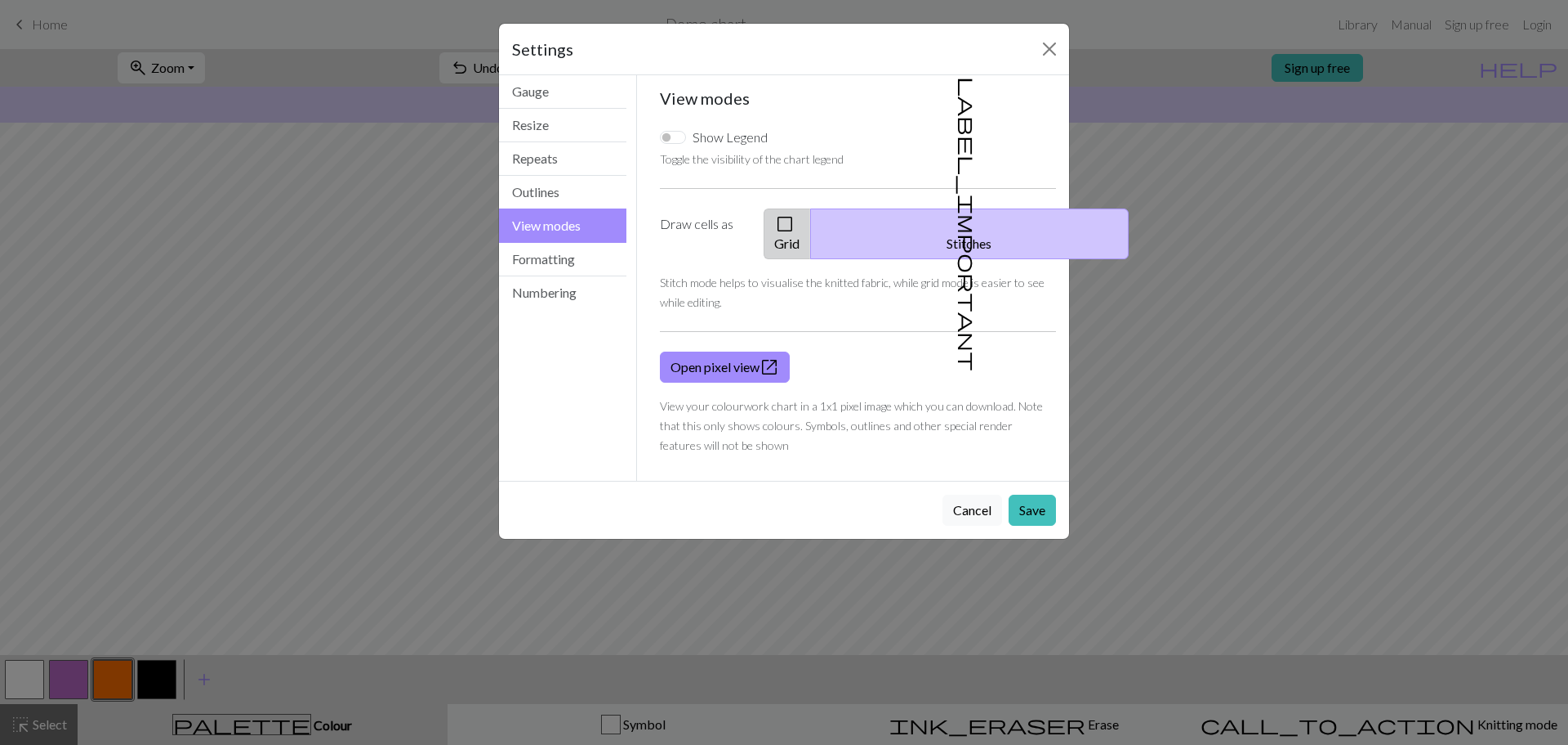
click at [811, 233] on button "check_box_outline_blank Grid" at bounding box center [787, 233] width 47 height 50
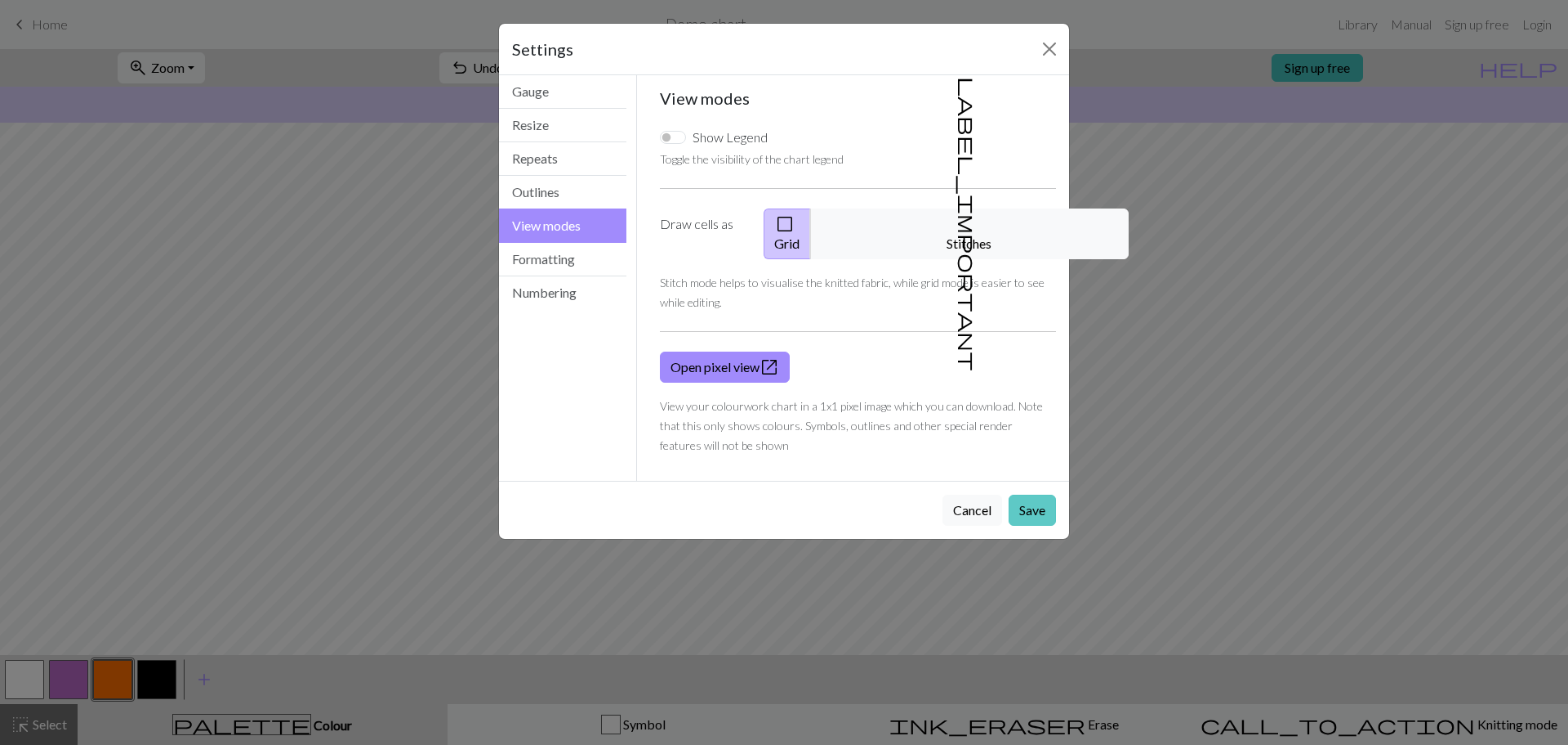
click at [1030, 494] on button "Save" at bounding box center [1033, 510] width 47 height 31
